Goal: Task Accomplishment & Management: Use online tool/utility

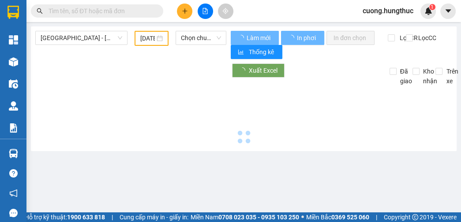
type input "[DATE]"
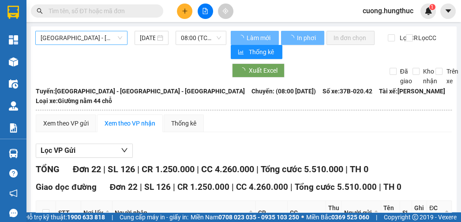
click at [114, 35] on span "[GEOGRAPHIC_DATA] - [GEOGRAPHIC_DATA] - [GEOGRAPHIC_DATA]" at bounding box center [82, 37] width 82 height 13
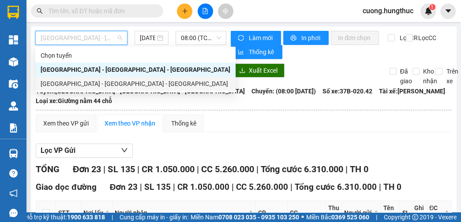
click at [88, 81] on div "[GEOGRAPHIC_DATA] - [GEOGRAPHIC_DATA] - [GEOGRAPHIC_DATA]" at bounding box center [136, 84] width 190 height 10
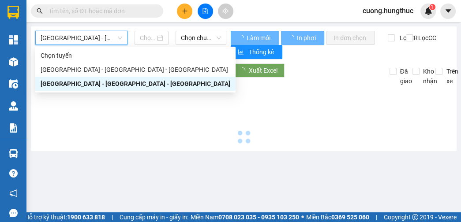
type input "[DATE]"
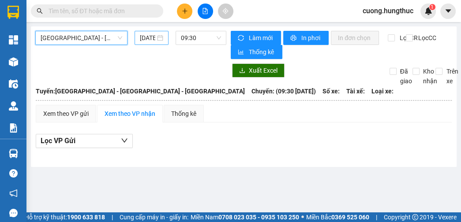
click at [150, 37] on input "[DATE]" at bounding box center [148, 38] width 16 height 10
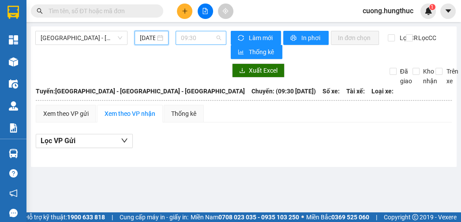
click at [200, 39] on span "09:30" at bounding box center [201, 37] width 40 height 13
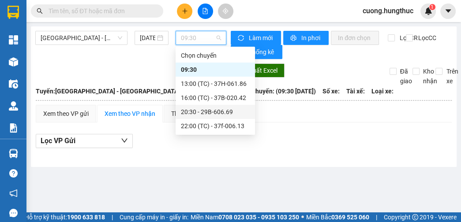
click at [226, 109] on div "20:30 - 29B-606.69" at bounding box center [215, 112] width 69 height 10
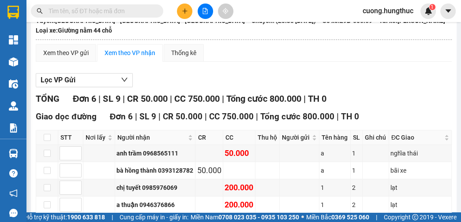
scroll to position [141, 0]
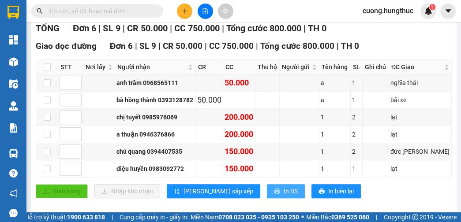
click at [284, 187] on span "In DS" at bounding box center [291, 192] width 14 height 10
